Goal: Information Seeking & Learning: Learn about a topic

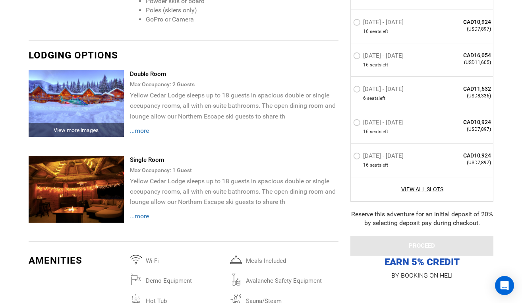
scroll to position [1528, 0]
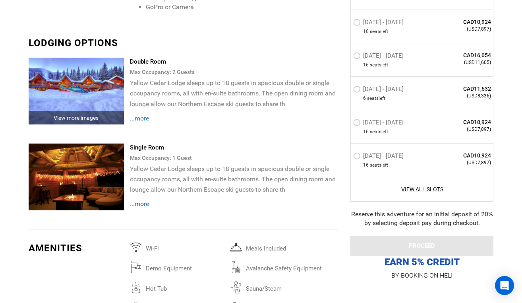
click at [144, 206] on span "...more" at bounding box center [139, 204] width 19 height 8
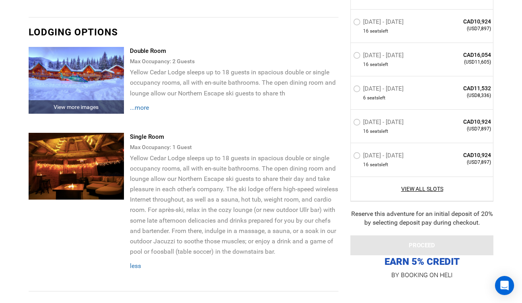
scroll to position [1540, 0]
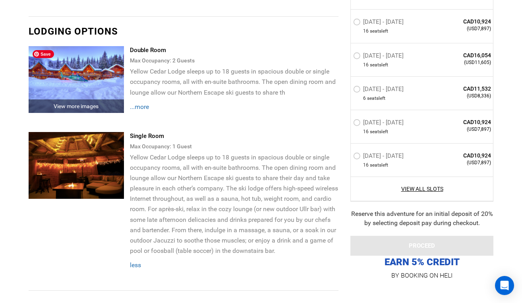
click at [95, 79] on img at bounding box center [76, 79] width 95 height 67
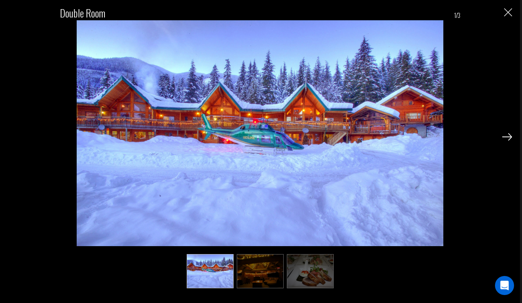
click at [509, 135] on img at bounding box center [507, 136] width 10 height 7
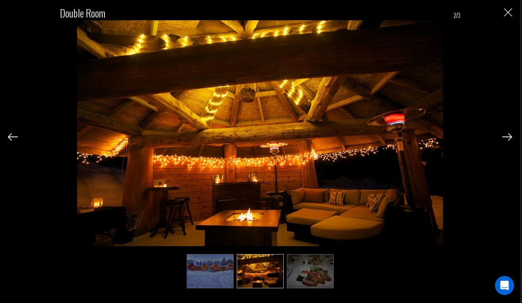
click at [509, 135] on img at bounding box center [507, 136] width 10 height 7
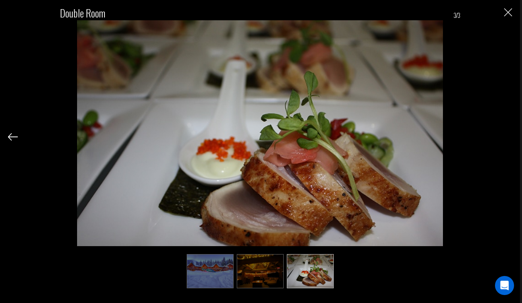
click at [509, 135] on div "Double Room 3/3" at bounding box center [260, 143] width 504 height 287
click at [492, 131] on div "Double Room 3/3" at bounding box center [260, 143] width 504 height 287
click at [510, 11] on img "Close" at bounding box center [508, 12] width 8 height 8
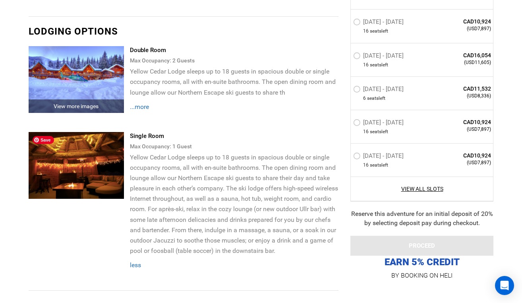
click at [95, 161] on img at bounding box center [76, 165] width 95 height 67
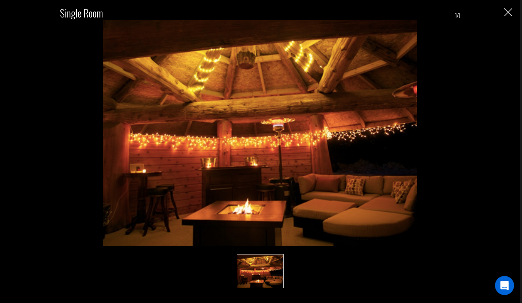
click at [506, 12] on img "Close" at bounding box center [508, 12] width 8 height 8
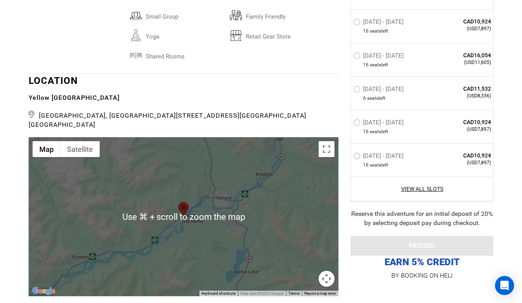
scroll to position [1940, 0]
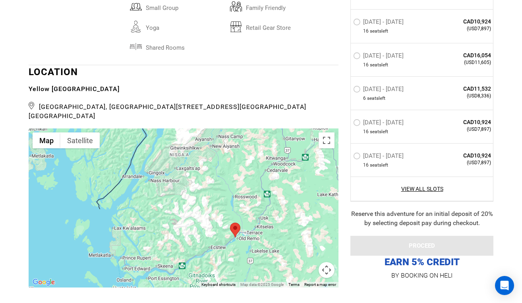
drag, startPoint x: 276, startPoint y: 228, endPoint x: 256, endPoint y: 220, distance: 22.1
click at [256, 220] on div at bounding box center [184, 207] width 310 height 159
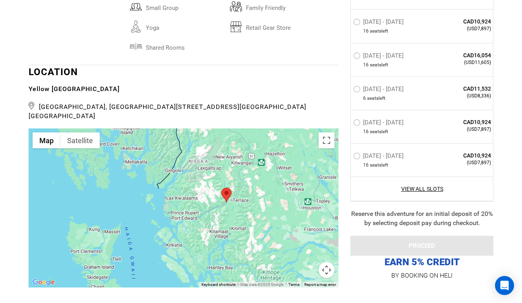
drag, startPoint x: 280, startPoint y: 230, endPoint x: 253, endPoint y: 192, distance: 47.2
click at [253, 192] on div at bounding box center [184, 207] width 310 height 159
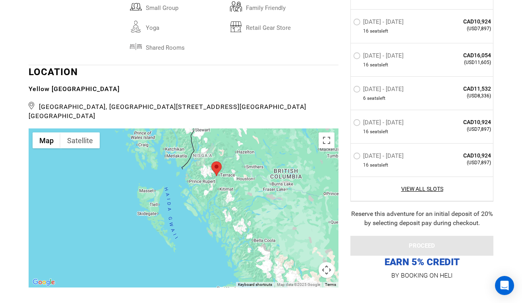
drag, startPoint x: 257, startPoint y: 222, endPoint x: 233, endPoint y: 199, distance: 33.4
click at [233, 199] on div at bounding box center [184, 207] width 310 height 159
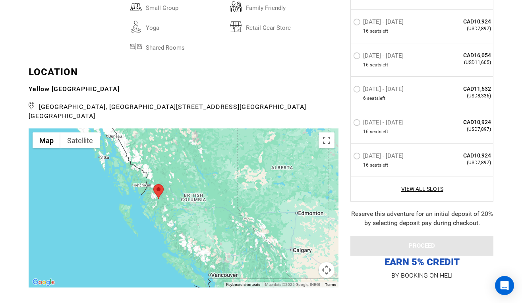
drag, startPoint x: 239, startPoint y: 216, endPoint x: 173, endPoint y: 219, distance: 66.4
click at [173, 219] on div at bounding box center [184, 207] width 310 height 159
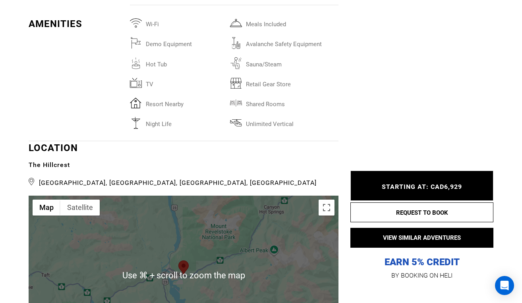
scroll to position [1597, 0]
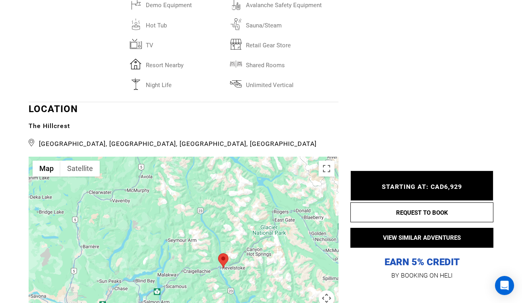
drag, startPoint x: 187, startPoint y: 228, endPoint x: 197, endPoint y: 276, distance: 49.3
click at [197, 276] on div at bounding box center [184, 235] width 310 height 159
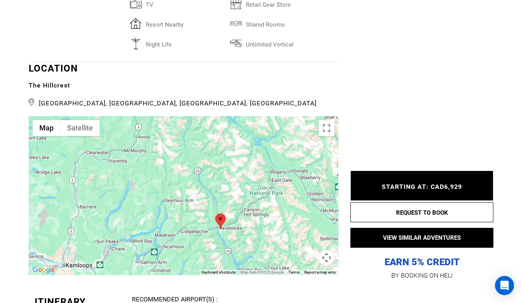
scroll to position [1674, 0]
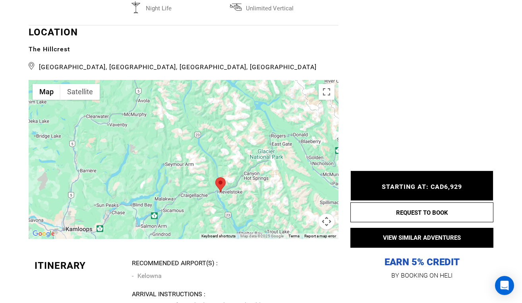
click at [257, 191] on div at bounding box center [184, 159] width 310 height 159
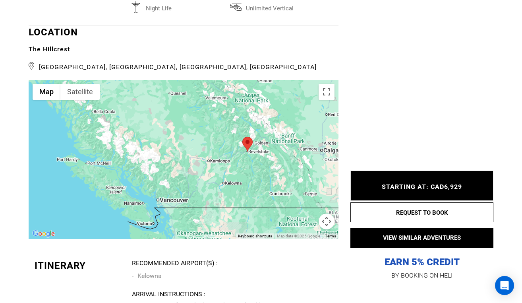
drag, startPoint x: 241, startPoint y: 212, endPoint x: 240, endPoint y: 165, distance: 47.3
click at [240, 163] on div at bounding box center [184, 159] width 310 height 159
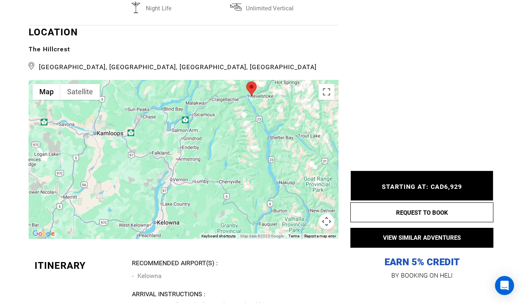
drag, startPoint x: 240, startPoint y: 164, endPoint x: 221, endPoint y: 175, distance: 22.1
click at [221, 175] on div at bounding box center [184, 159] width 310 height 159
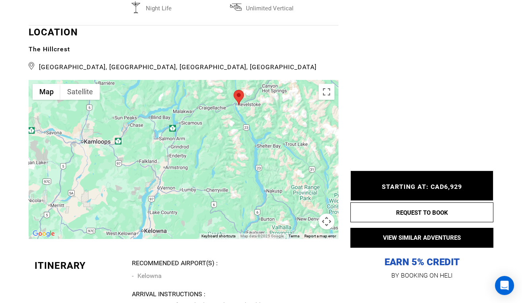
drag, startPoint x: 221, startPoint y: 175, endPoint x: 207, endPoint y: 184, distance: 16.6
click at [207, 184] on div at bounding box center [184, 159] width 310 height 159
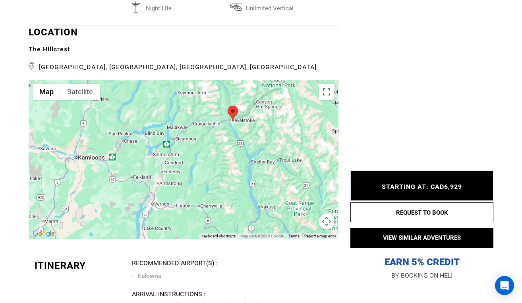
drag, startPoint x: 236, startPoint y: 132, endPoint x: 232, endPoint y: 147, distance: 15.9
click at [232, 147] on div at bounding box center [184, 159] width 310 height 159
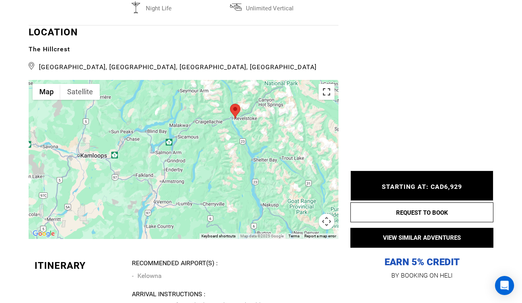
click at [326, 84] on button "Toggle fullscreen view" at bounding box center [326, 92] width 16 height 16
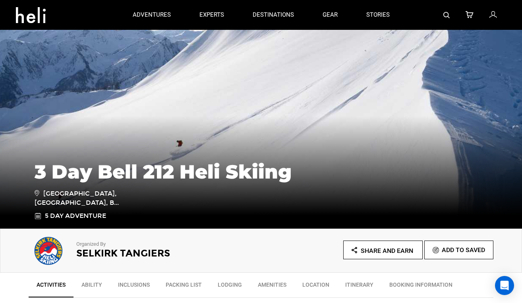
scroll to position [0, 0]
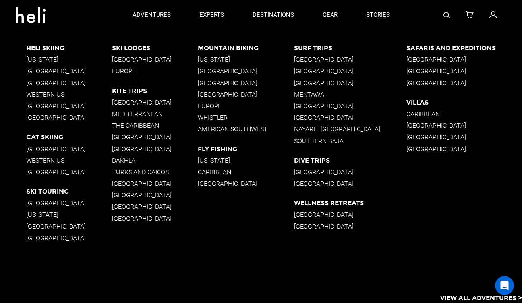
click at [46, 92] on p "Western US" at bounding box center [69, 95] width 86 height 8
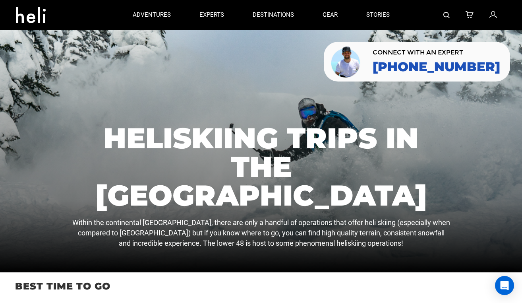
scroll to position [7, 0]
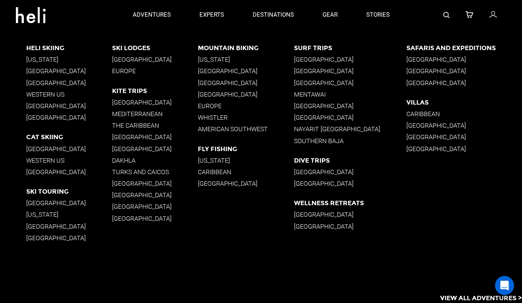
click at [54, 70] on p "British Columbia" at bounding box center [69, 71] width 86 height 8
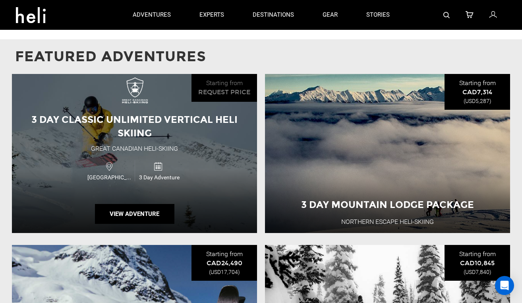
scroll to position [649, 0]
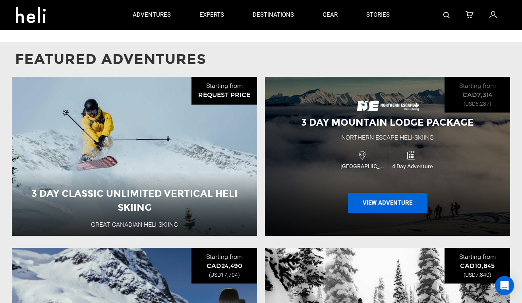
click at [365, 195] on button "View Adventure" at bounding box center [387, 203] width 79 height 20
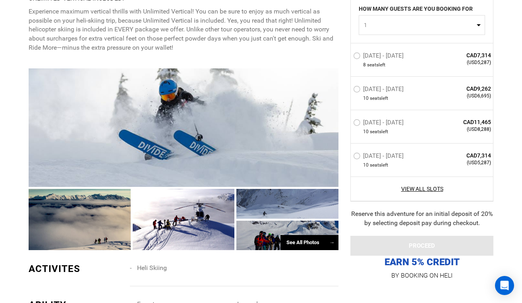
scroll to position [660, 0]
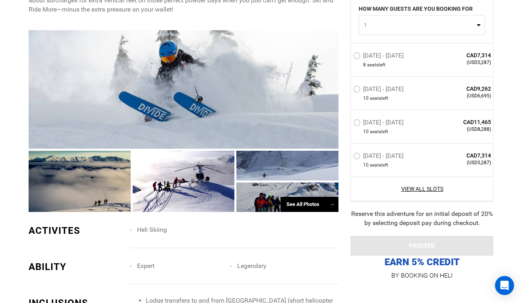
click at [302, 205] on div "See All Photos →" at bounding box center [309, 204] width 58 height 15
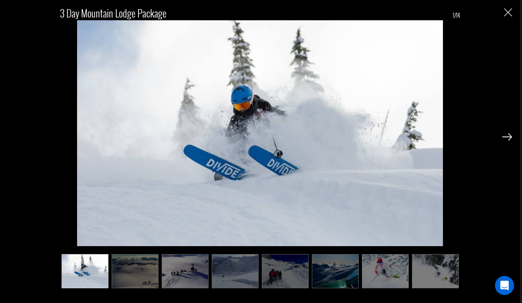
click at [183, 271] on img at bounding box center [185, 271] width 47 height 34
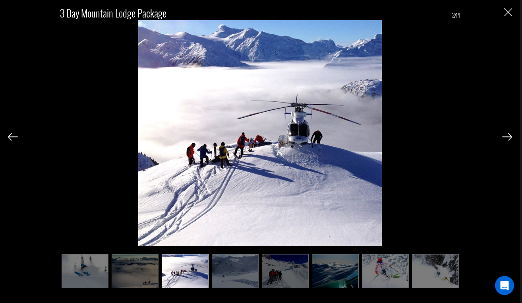
click at [223, 268] on img at bounding box center [235, 271] width 47 height 34
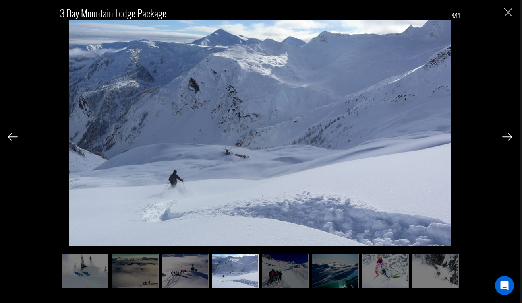
click at [273, 274] on img at bounding box center [285, 271] width 47 height 34
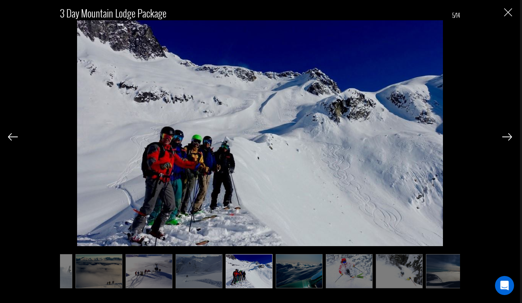
click at [326, 279] on img at bounding box center [349, 271] width 47 height 34
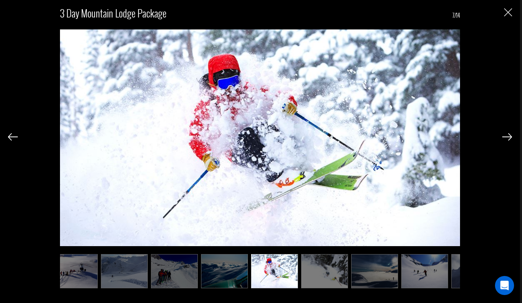
click at [364, 280] on img at bounding box center [374, 271] width 47 height 34
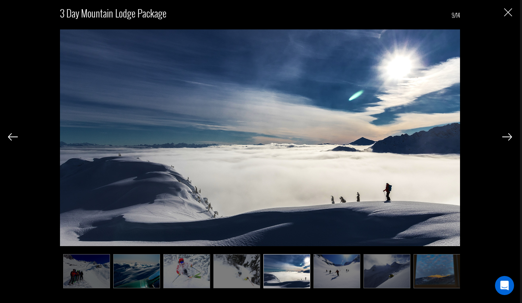
click at [364, 280] on img at bounding box center [386, 271] width 47 height 34
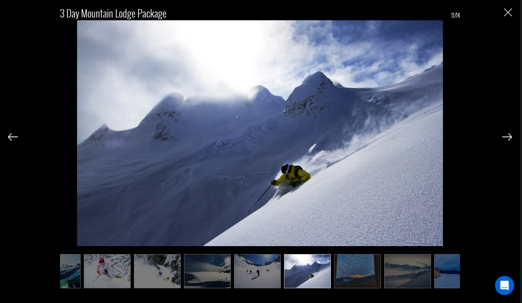
click at [509, 137] on img at bounding box center [507, 136] width 10 height 7
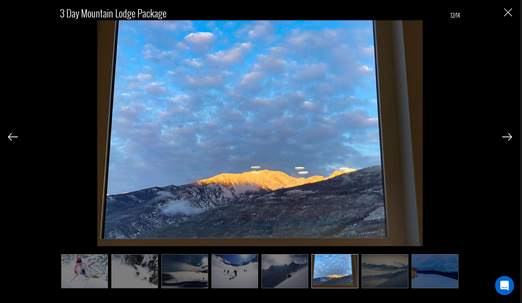
scroll to position [0, 301]
click at [509, 137] on img at bounding box center [507, 136] width 10 height 7
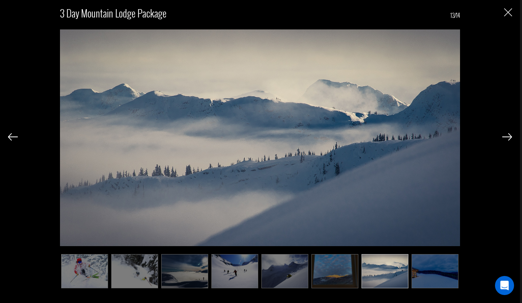
click at [509, 137] on img at bounding box center [507, 136] width 10 height 7
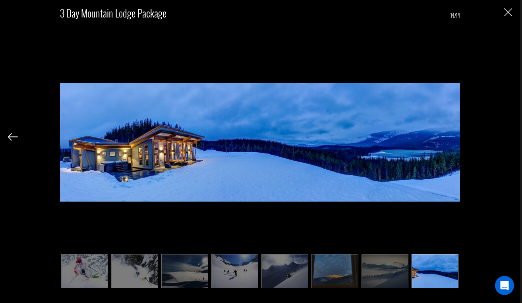
click at [509, 137] on div "3 Day Mountain Lodge Package 14/14" at bounding box center [260, 143] width 504 height 287
click at [394, 268] on img at bounding box center [384, 271] width 47 height 34
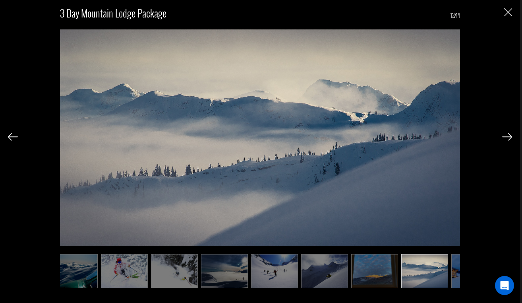
click at [368, 270] on img at bounding box center [374, 271] width 47 height 34
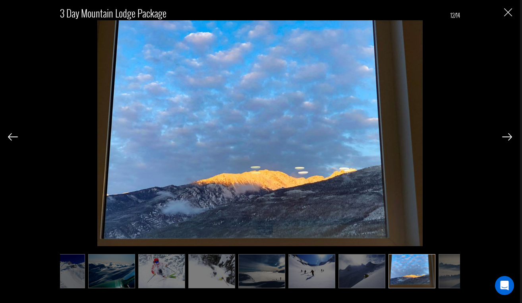
scroll to position [0, 221]
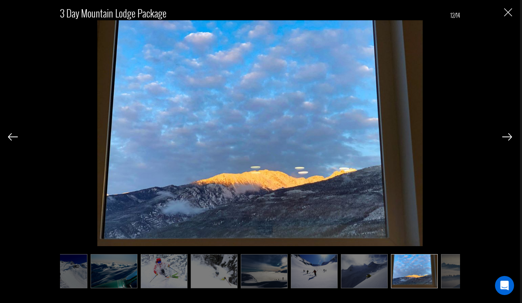
click at [506, 13] on img "Close" at bounding box center [508, 12] width 8 height 8
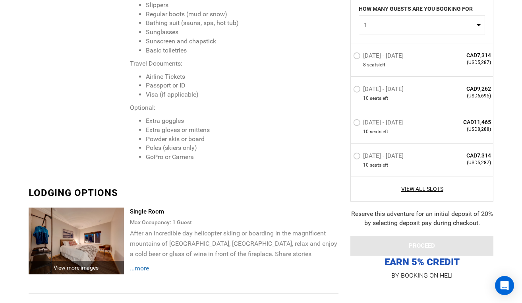
scroll to position [1635, 0]
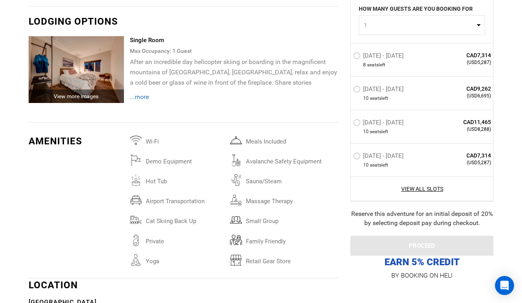
click at [83, 91] on div "View more images" at bounding box center [76, 96] width 95 height 14
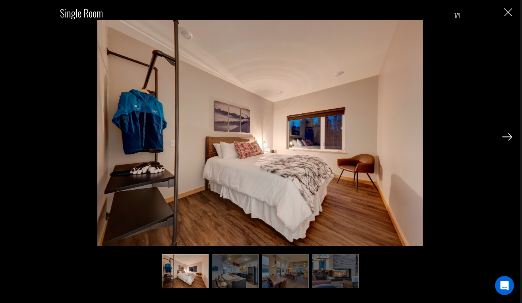
scroll to position [0, 0]
click at [235, 276] on img at bounding box center [235, 271] width 47 height 34
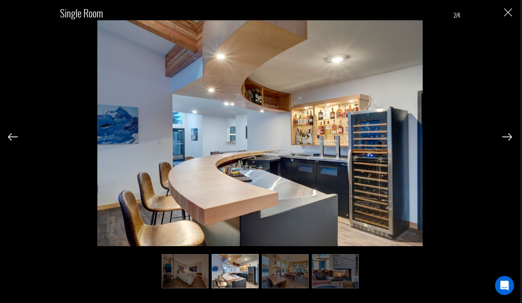
click at [284, 272] on img at bounding box center [285, 271] width 47 height 34
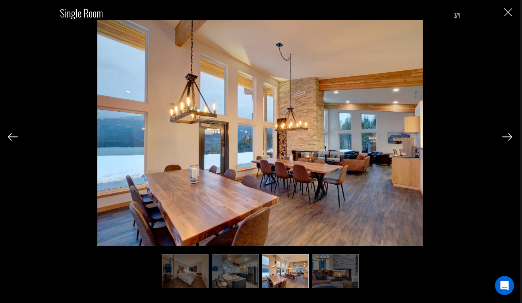
click at [328, 274] on img at bounding box center [335, 271] width 47 height 34
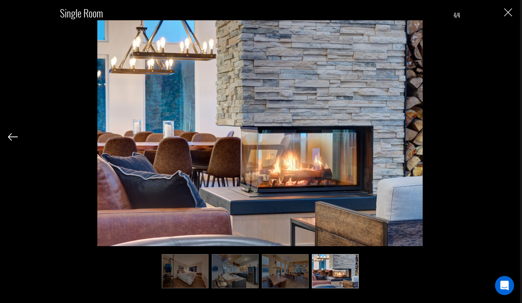
click at [506, 14] on img "Close" at bounding box center [508, 12] width 8 height 8
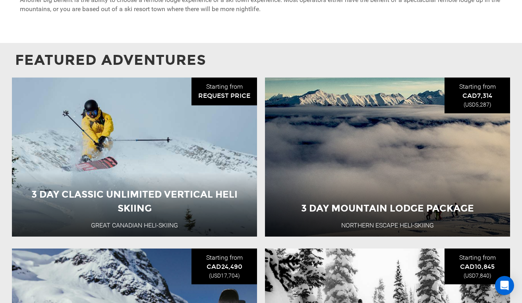
scroll to position [691, 0]
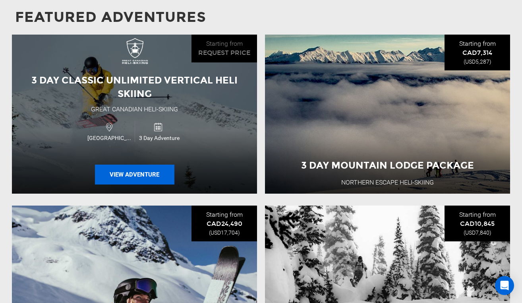
click at [132, 164] on button "View Adventure" at bounding box center [134, 174] width 79 height 20
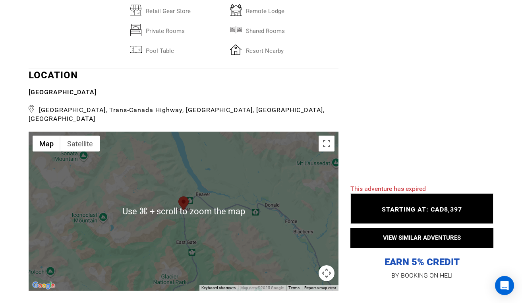
scroll to position [1404, 0]
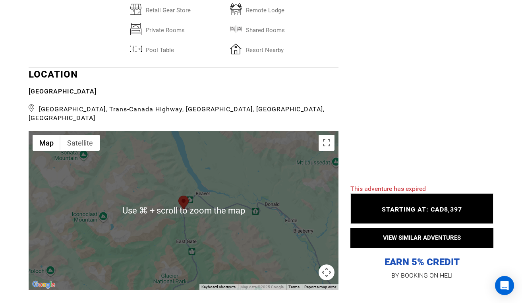
click at [232, 226] on div at bounding box center [184, 210] width 310 height 159
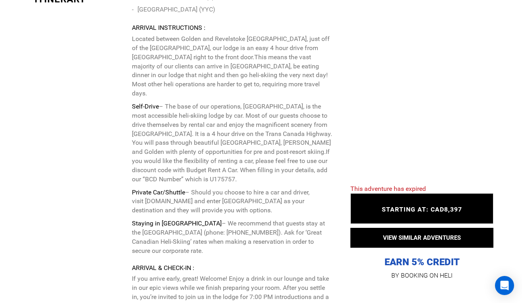
scroll to position [1867, 0]
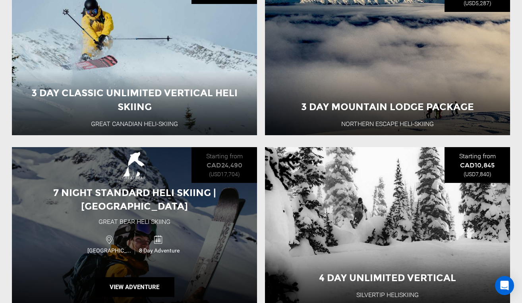
scroll to position [759, 0]
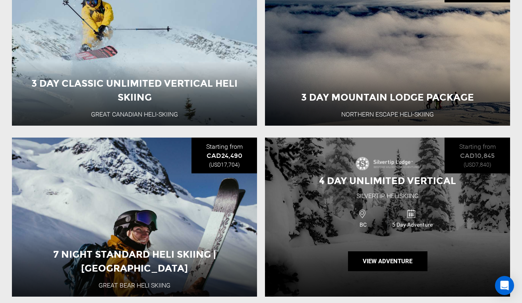
click at [276, 200] on div "4 Day Unlimited Vertical Silvertip Heliskiing BC 5 Day Adventure View Adventure" at bounding box center [387, 216] width 245 height 159
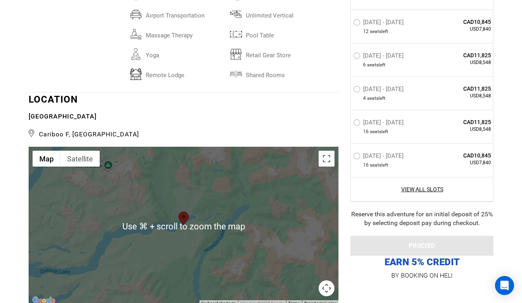
scroll to position [1629, 0]
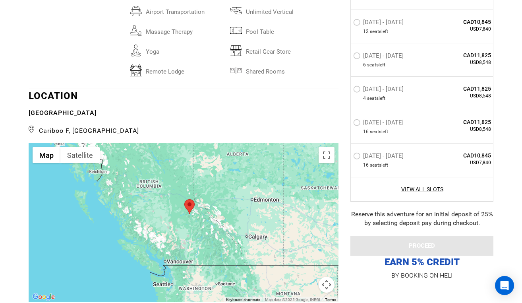
drag, startPoint x: 179, startPoint y: 224, endPoint x: 175, endPoint y: 164, distance: 59.3
click at [175, 164] on div at bounding box center [184, 222] width 310 height 159
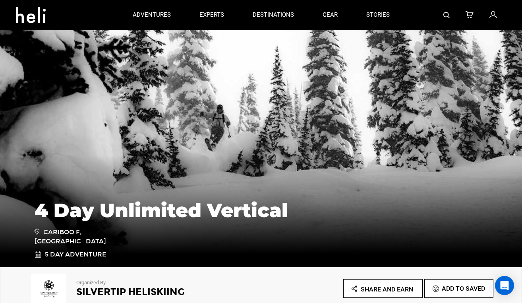
scroll to position [0, 0]
